Goal: Check status: Check status

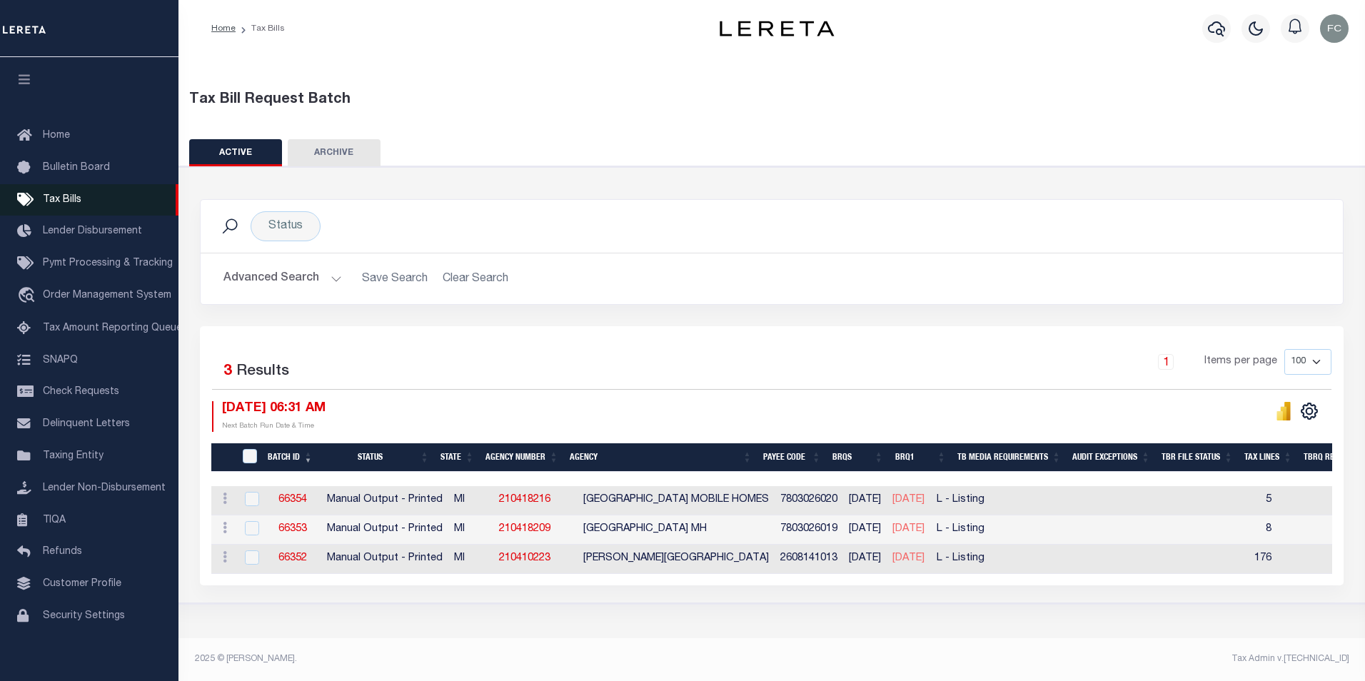
click at [65, 203] on span "Tax Bills" at bounding box center [62, 200] width 39 height 10
click at [327, 279] on button "Advanced Search" at bounding box center [282, 279] width 118 height 28
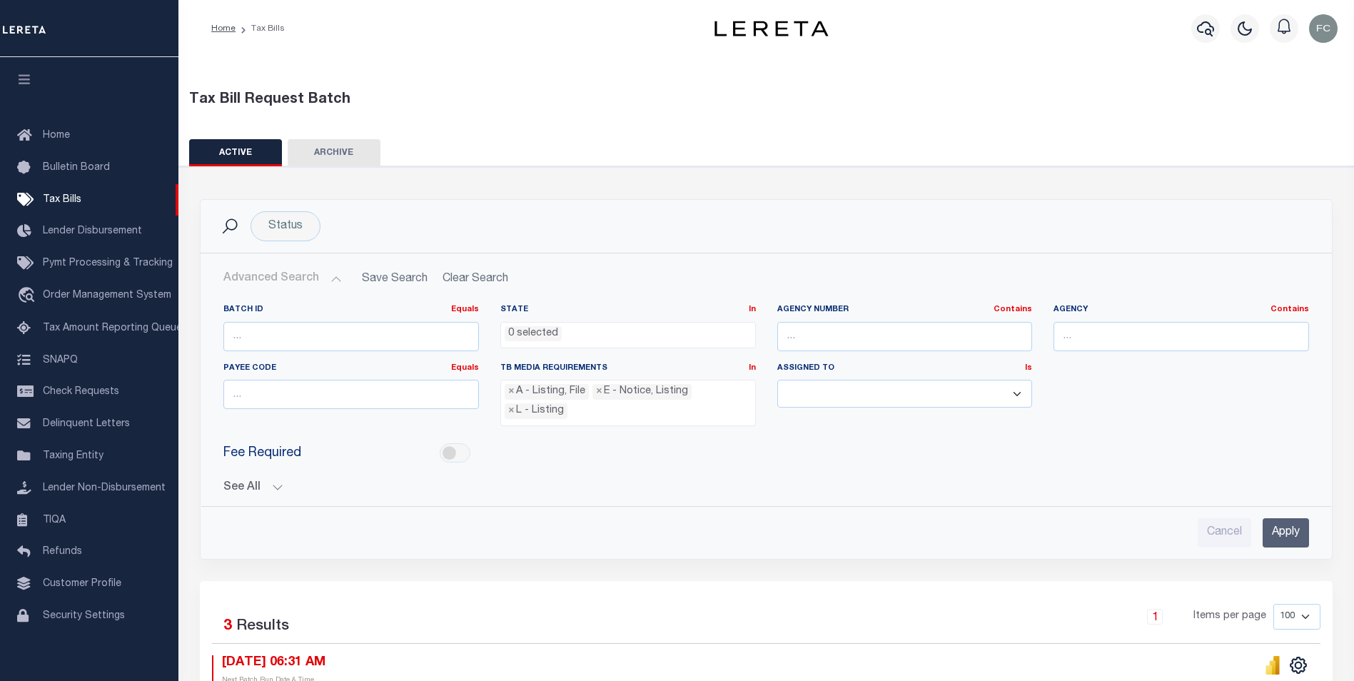
click at [280, 483] on button "See All" at bounding box center [766, 488] width 1086 height 14
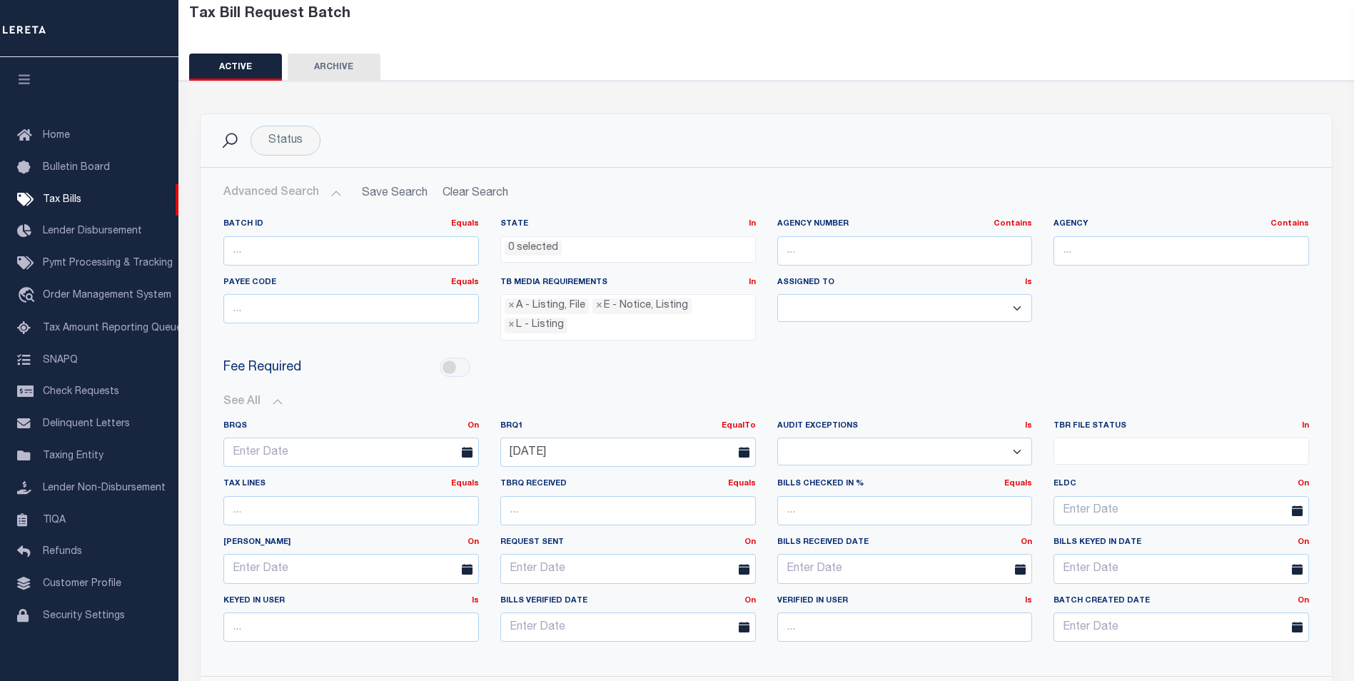
scroll to position [143, 0]
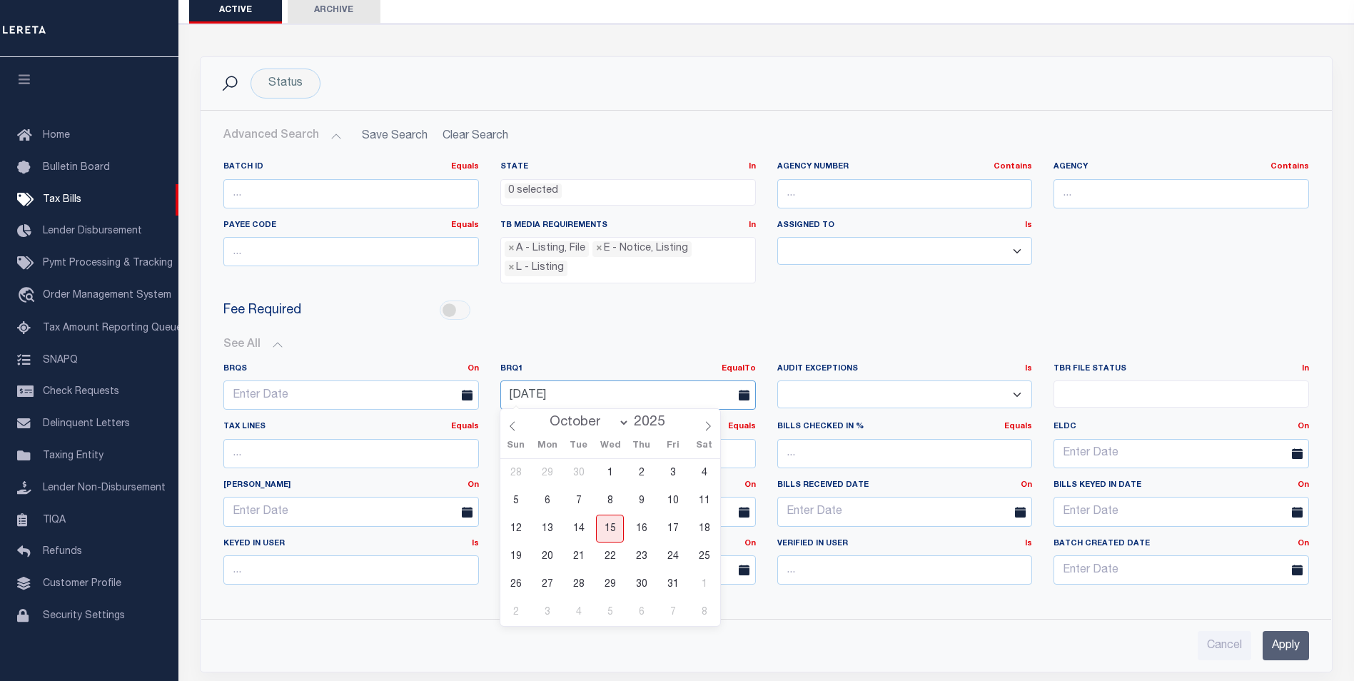
click at [539, 395] on input "[DATE]" at bounding box center [628, 394] width 256 height 29
click at [613, 524] on span "15" at bounding box center [610, 529] width 28 height 28
type input "[DATE]"
click at [1289, 639] on input "Apply" at bounding box center [1286, 645] width 46 height 29
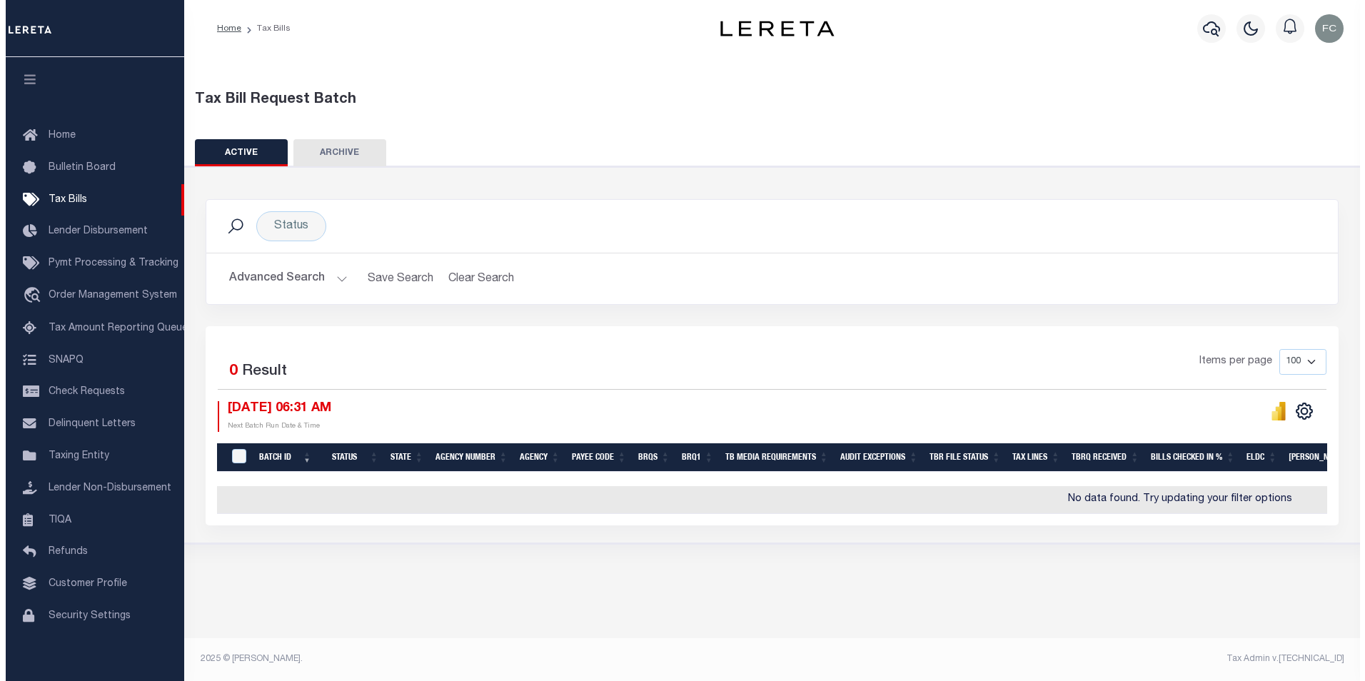
scroll to position [0, 0]
